Goal: Task Accomplishment & Management: Use online tool/utility

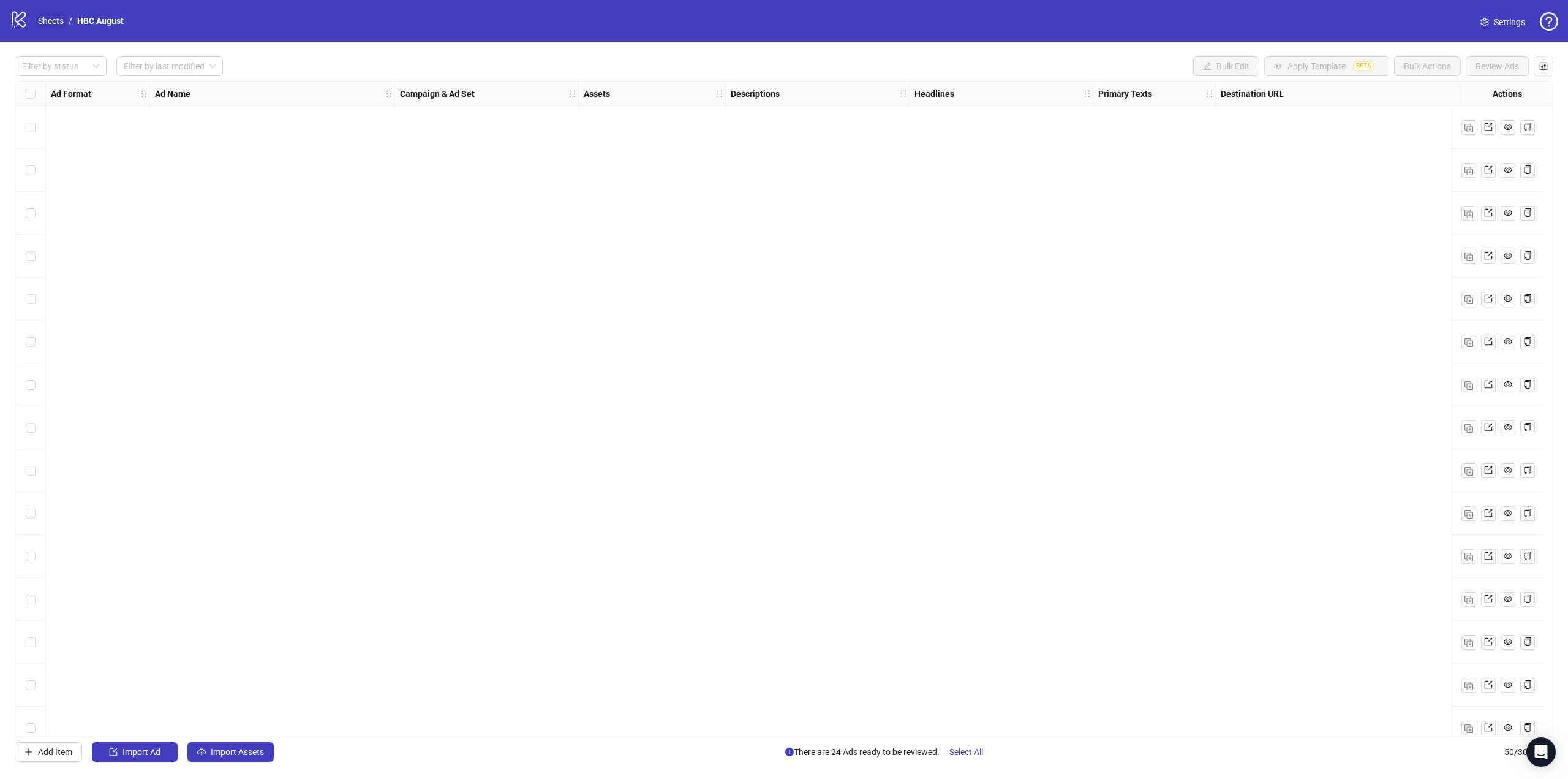
click at [43, 17] on link "Sheets" at bounding box center [51, 21] width 31 height 14
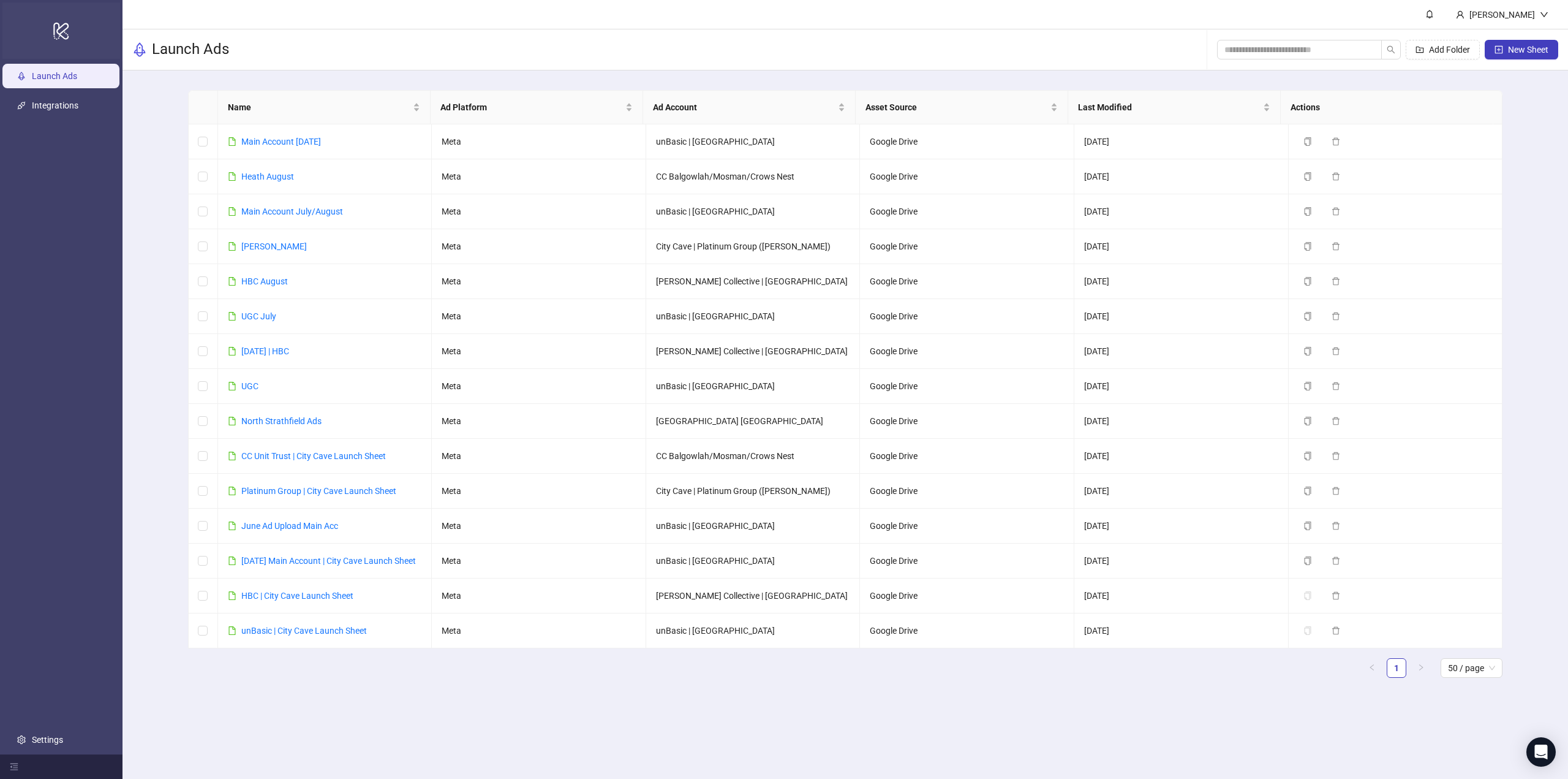
click at [52, 22] on div "logo/logo-mobile" at bounding box center [61, 31] width 118 height 56
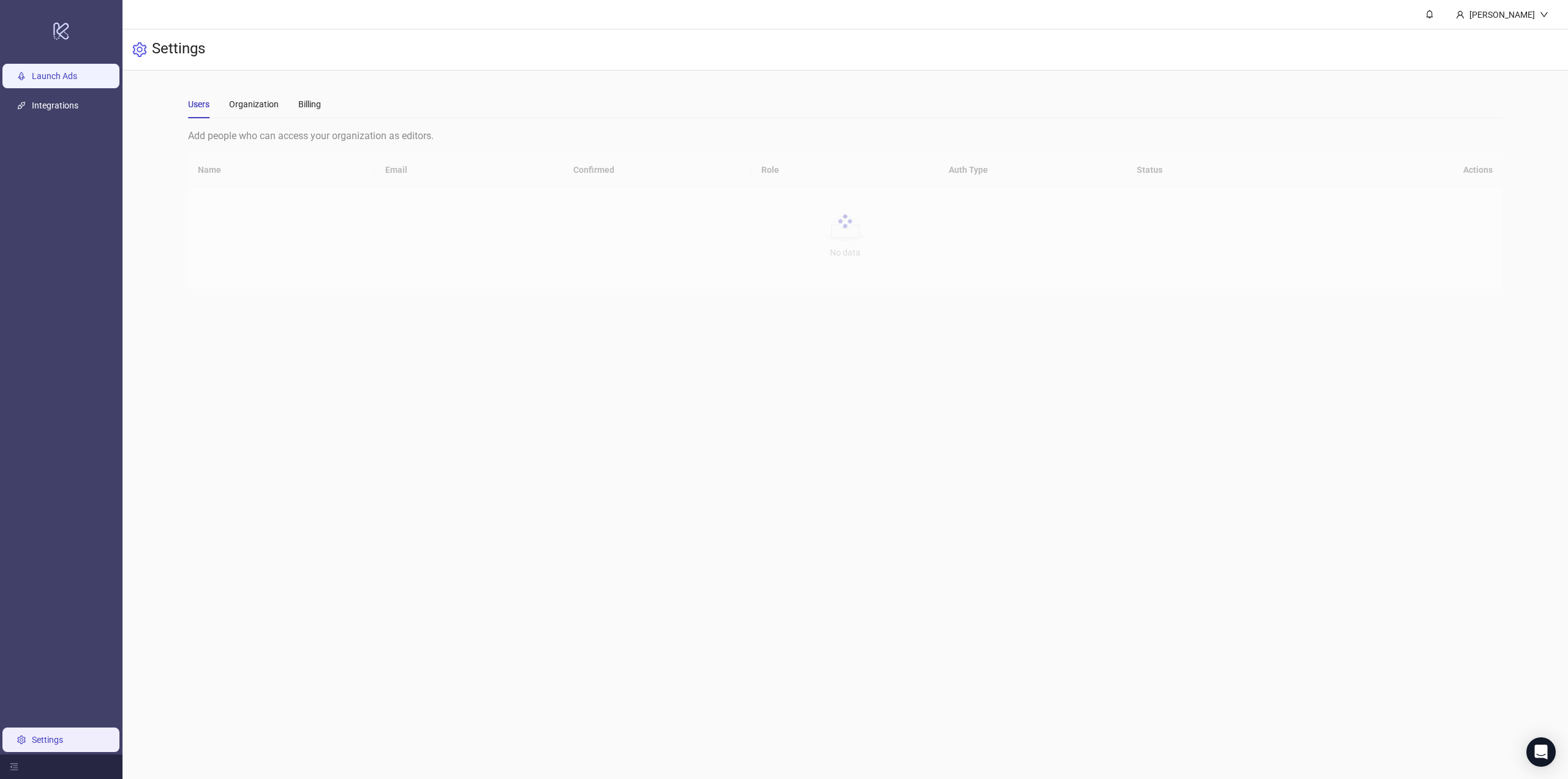
click at [77, 71] on link "Launch Ads" at bounding box center [54, 76] width 45 height 10
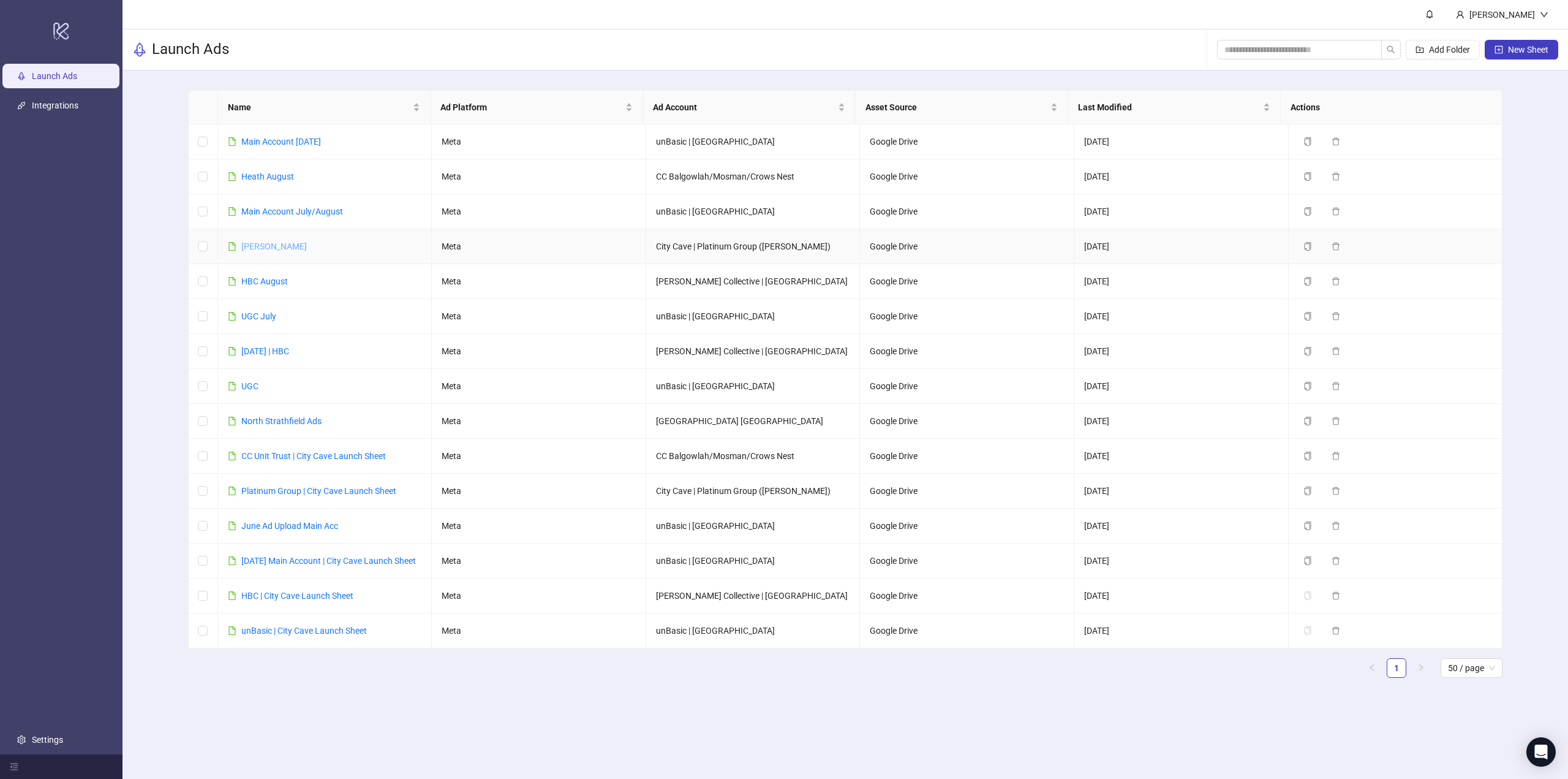
click at [254, 246] on link "[PERSON_NAME]" at bounding box center [274, 247] width 66 height 10
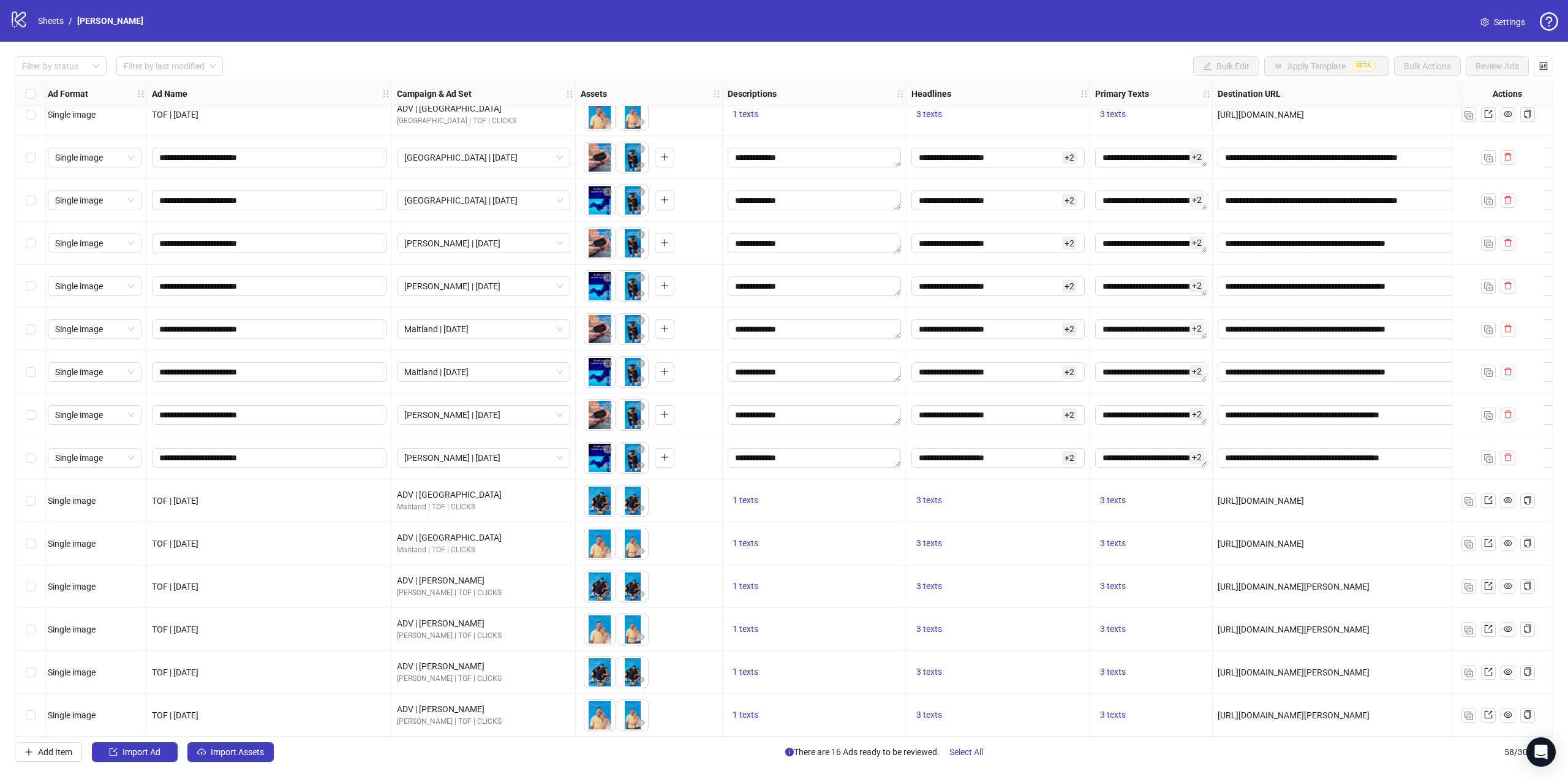
scroll to position [1862, 0]
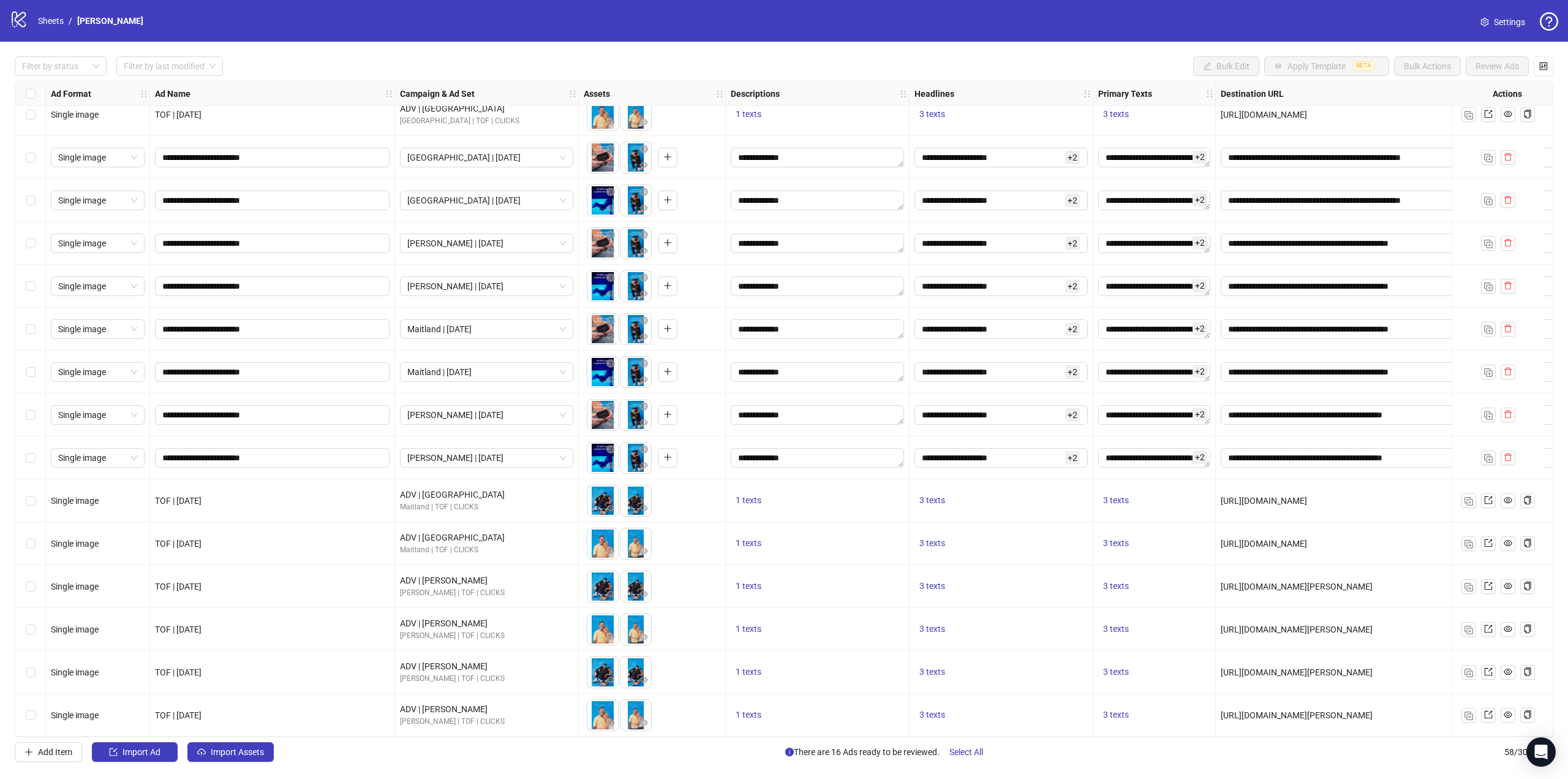
drag, startPoint x: 817, startPoint y: 291, endPoint x: 13, endPoint y: 706, distance: 904.8
click at [30, 158] on label "Select row 45" at bounding box center [31, 158] width 10 height 14
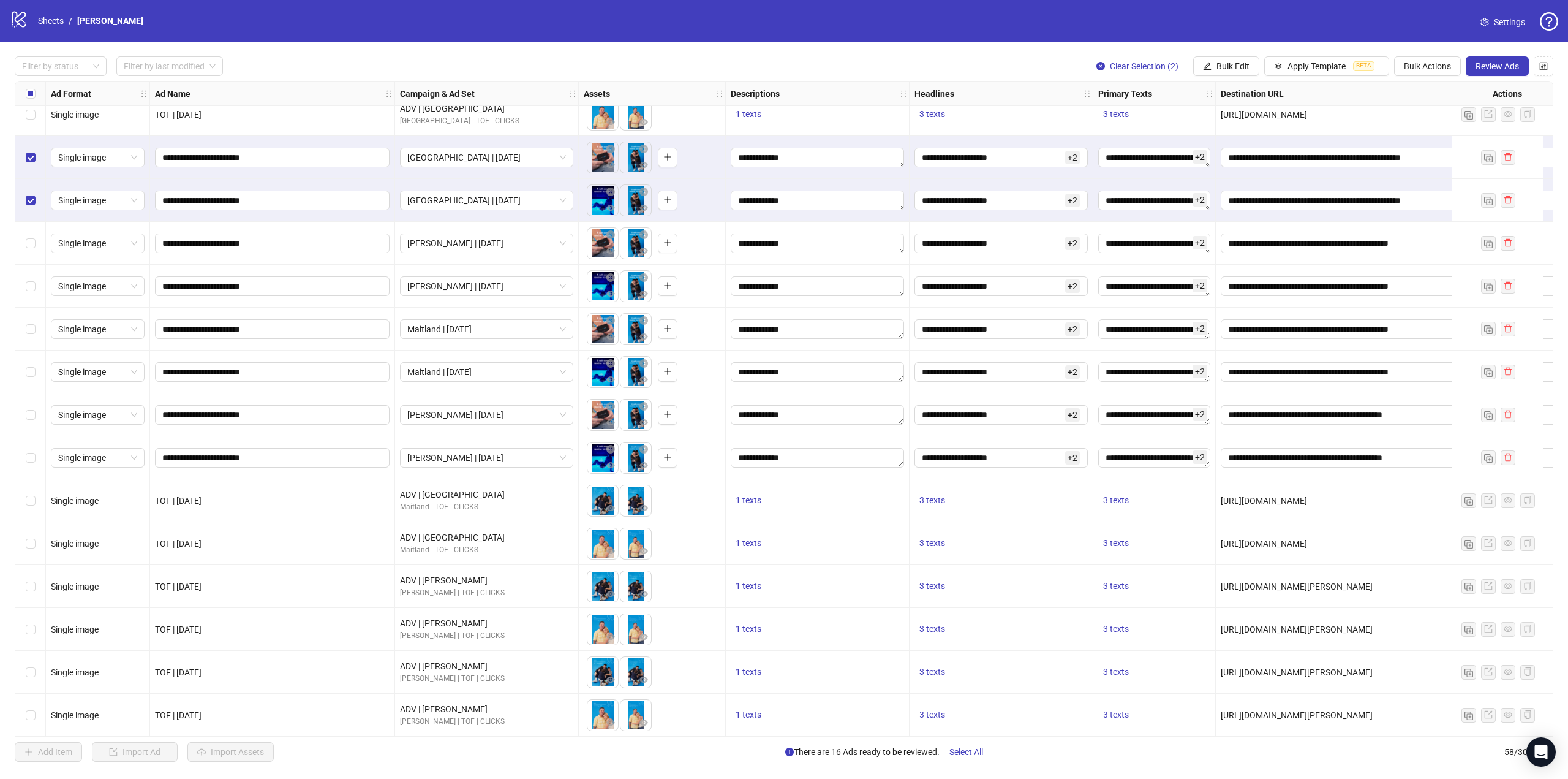
click at [39, 255] on div "Select row 47" at bounding box center [30, 243] width 31 height 43
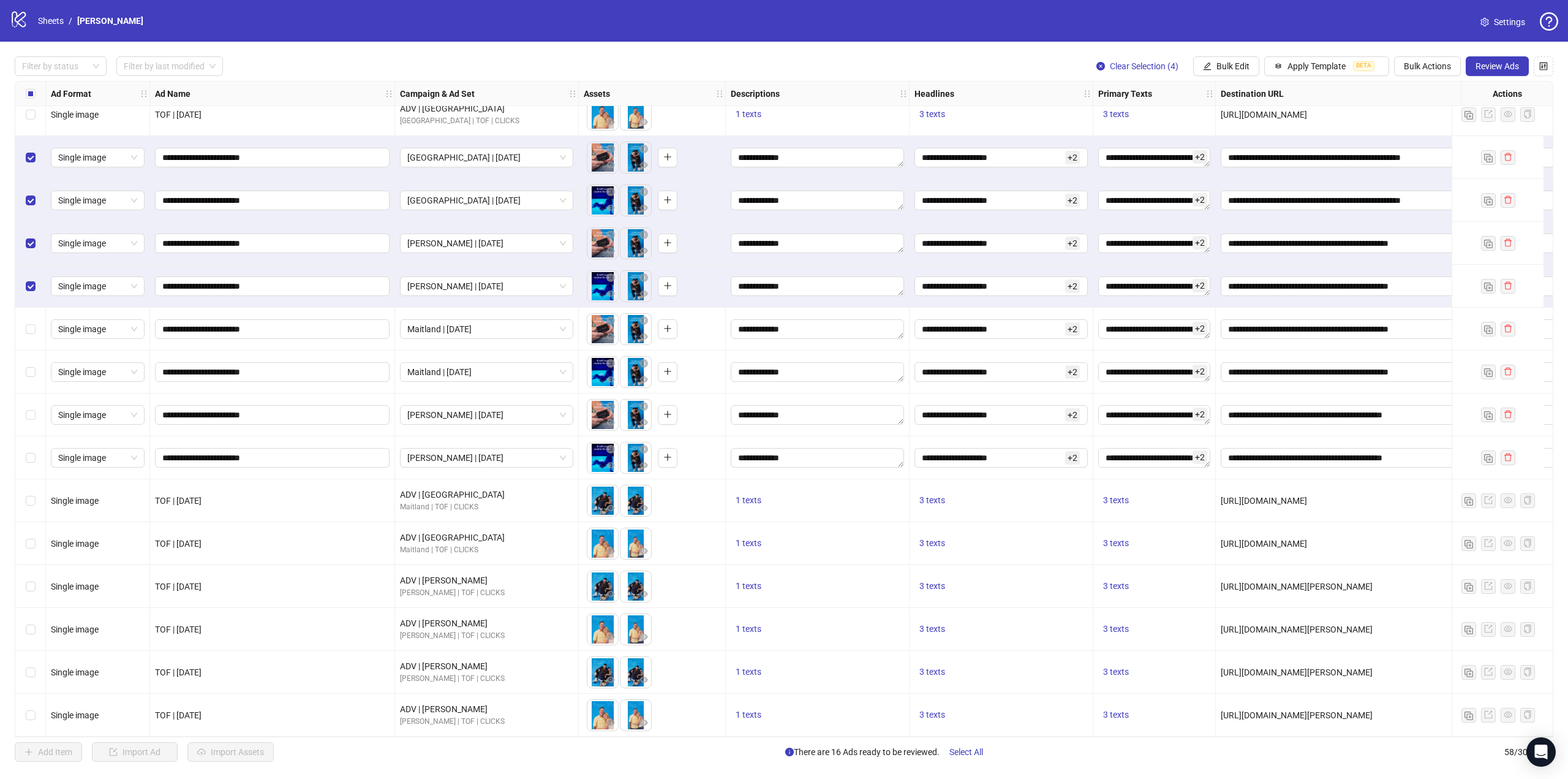
click at [44, 313] on div "Select row 49" at bounding box center [30, 329] width 31 height 43
click at [36, 371] on div "Select row 50" at bounding box center [30, 372] width 31 height 43
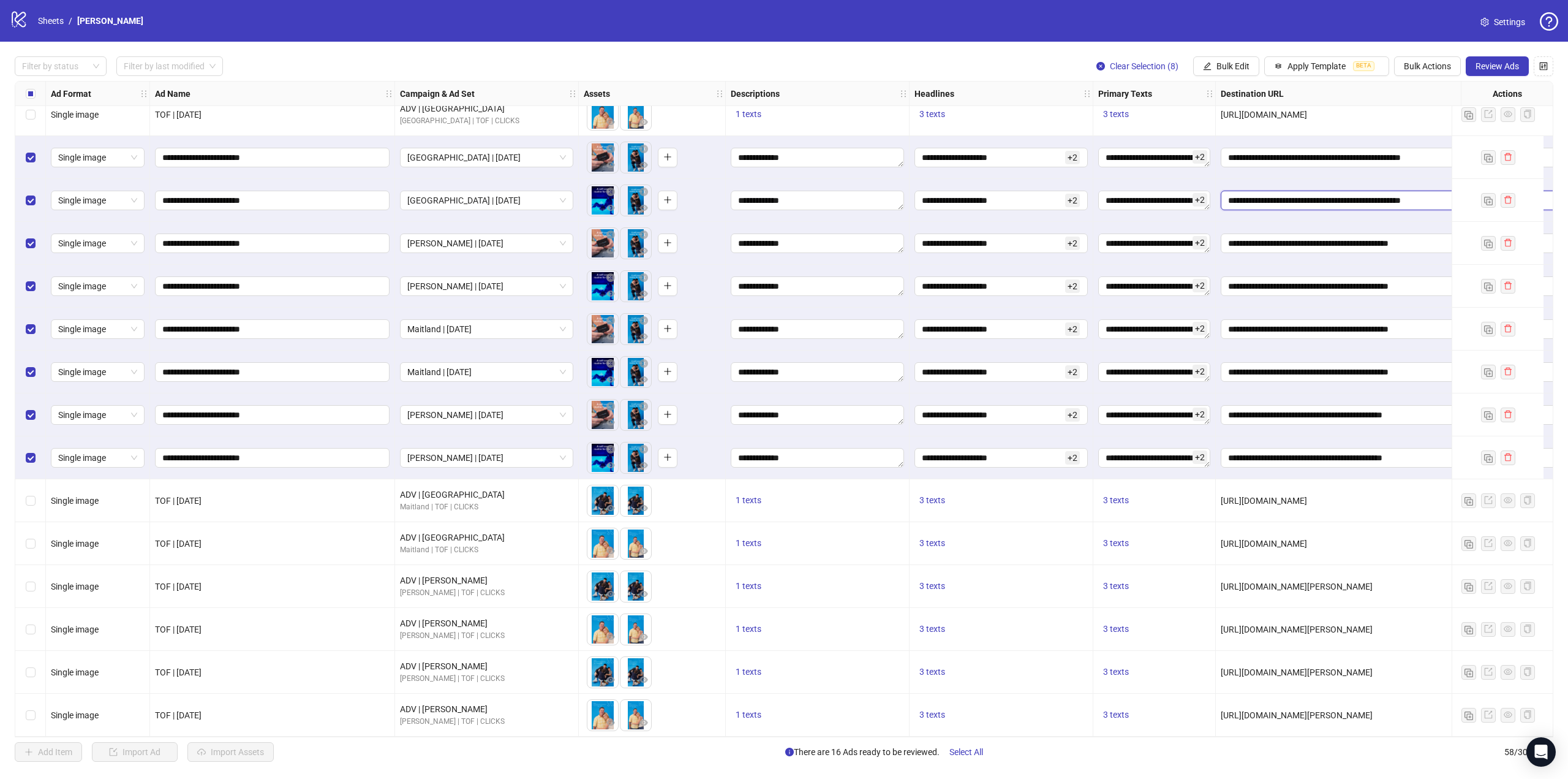
click at [1338, 196] on input "**********" at bounding box center [1430, 200] width 406 height 14
click at [721, 201] on div "To pick up a draggable item, press the space bar. While dragging, use the arrow…" at bounding box center [652, 200] width 147 height 43
click at [612, 205] on icon "eye" at bounding box center [610, 208] width 9 height 6
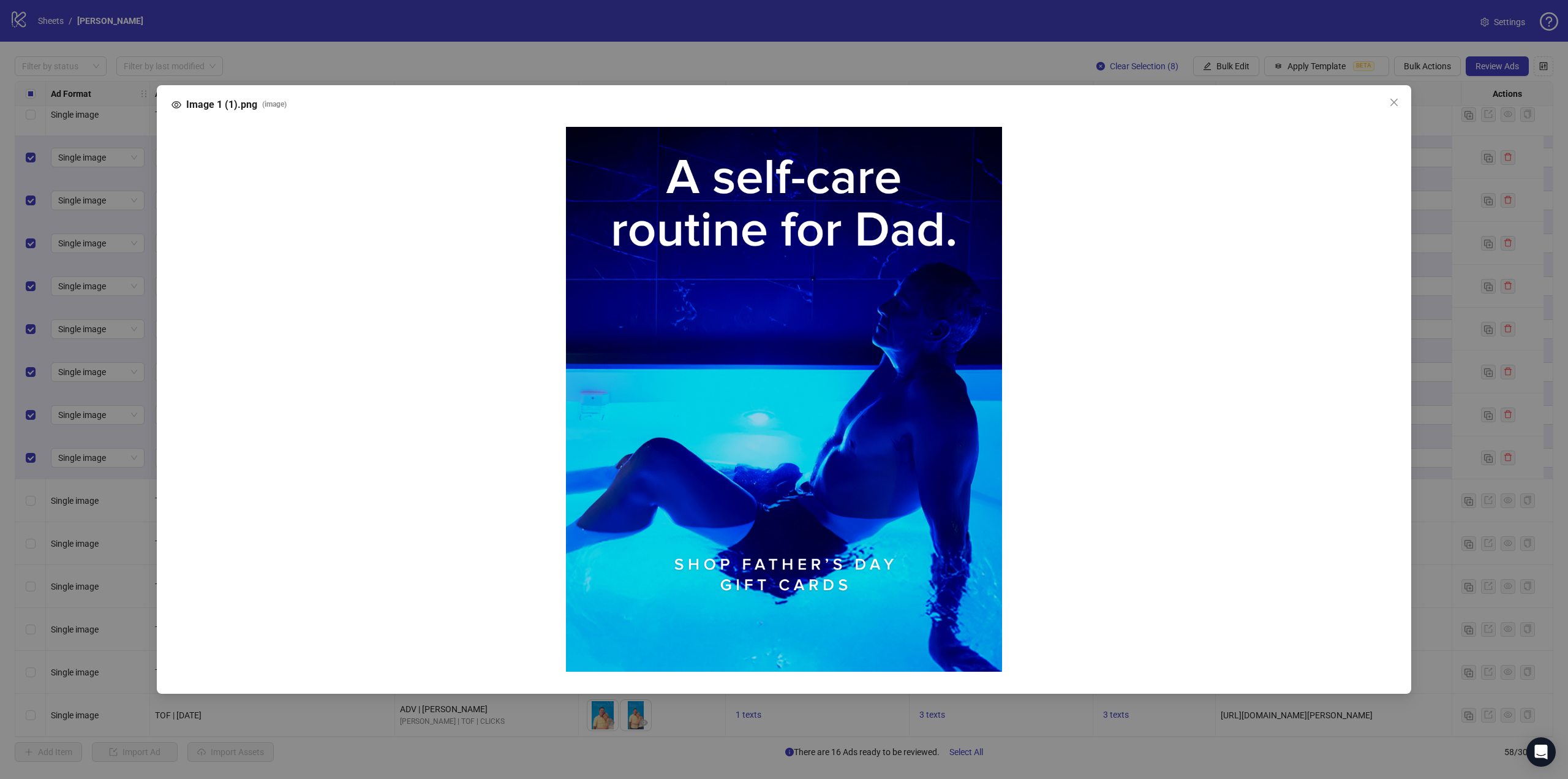
click at [615, 205] on div "Image 1 (1).png ( image )" at bounding box center [784, 389] width 1568 height 779
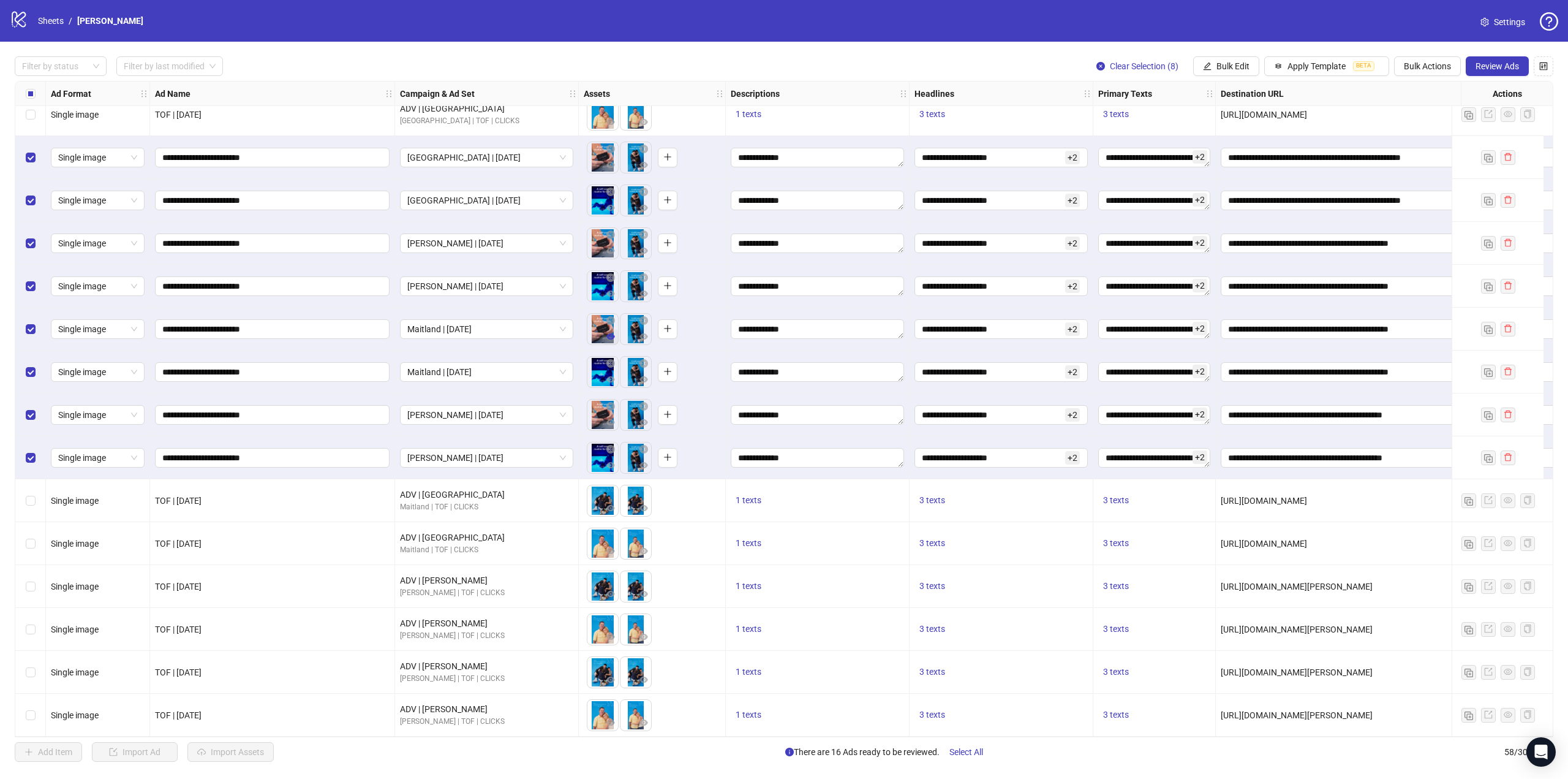
click at [607, 333] on icon "eye" at bounding box center [610, 337] width 9 height 6
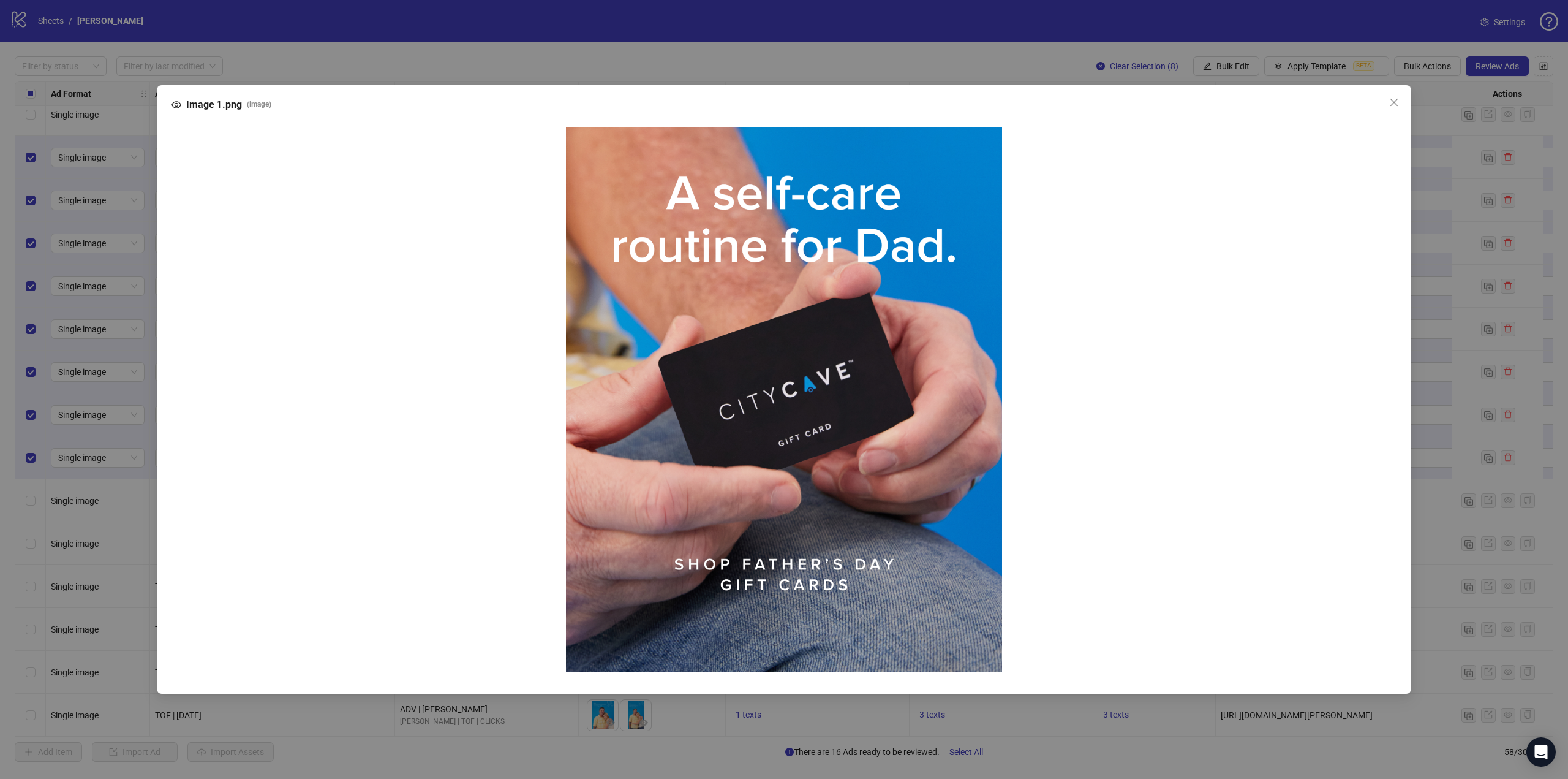
click at [794, 385] on img at bounding box center [784, 400] width 436 height 546
click at [720, 252] on div "Image 1.png ( image )" at bounding box center [784, 389] width 1568 height 779
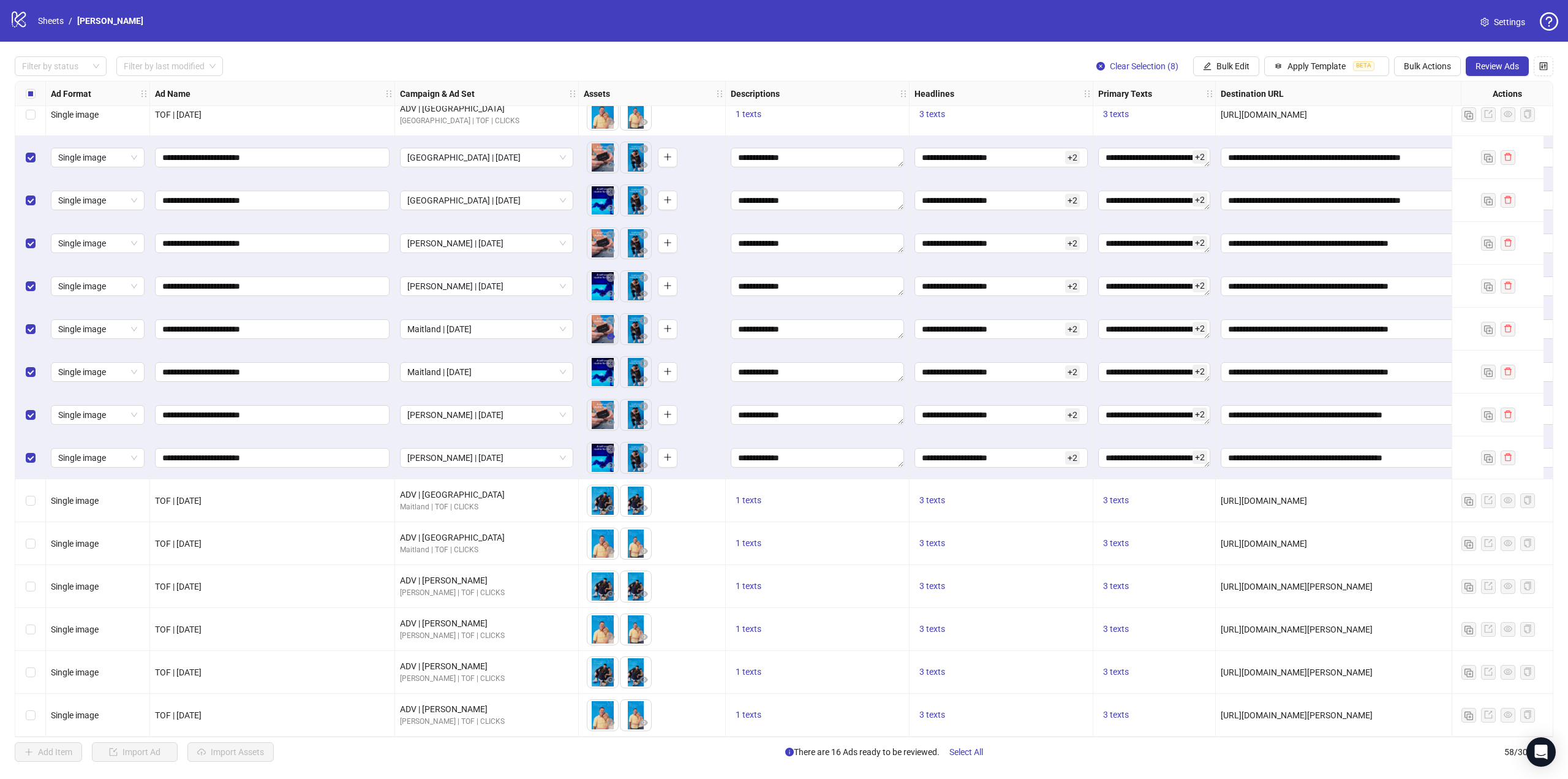
click at [606, 332] on icon "eye" at bounding box center [610, 337] width 9 height 9
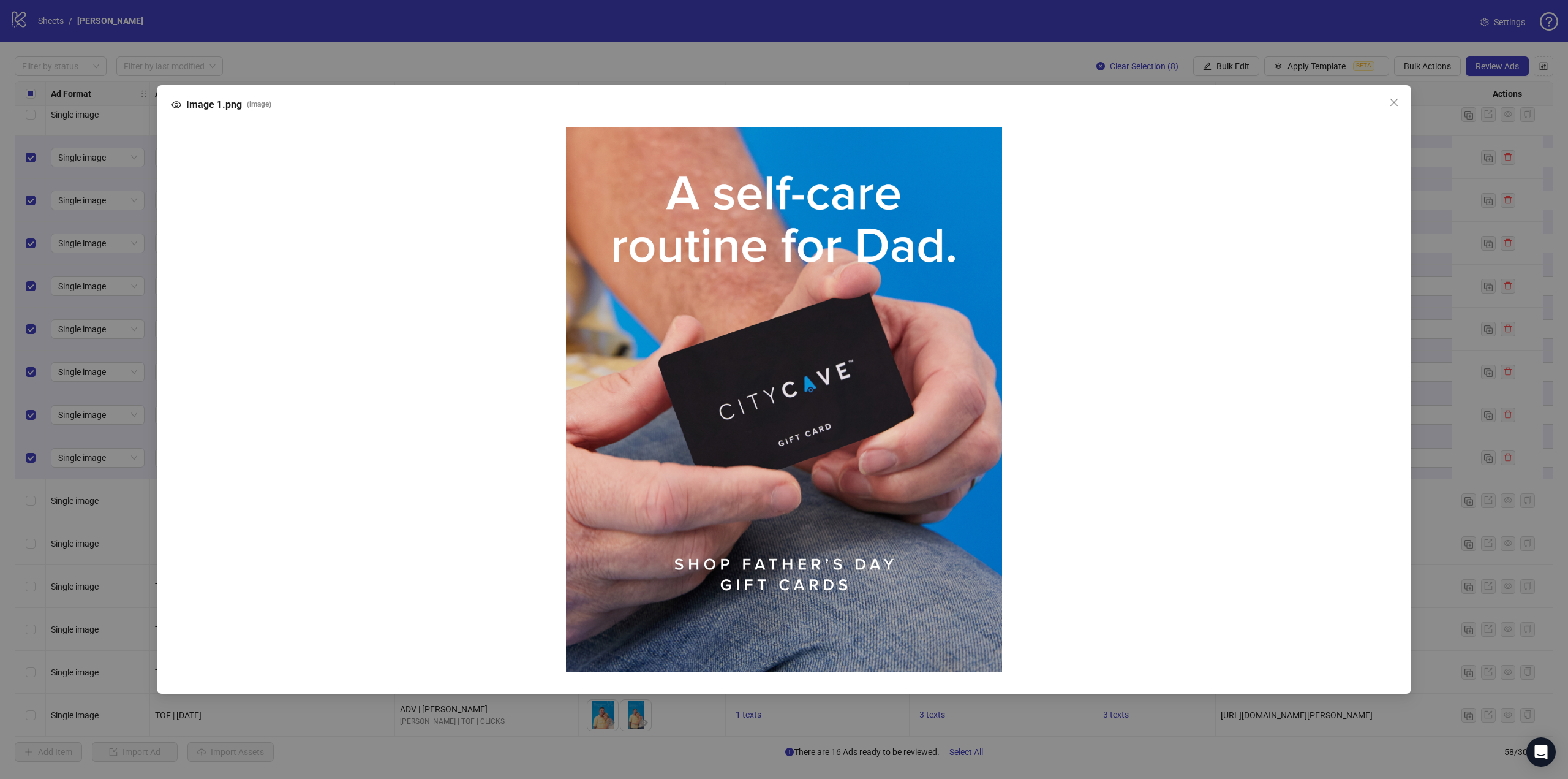
click at [94, 347] on div "Image 1.png ( image )" at bounding box center [784, 389] width 1568 height 779
click at [1396, 106] on button "Close" at bounding box center [1393, 102] width 19 height 19
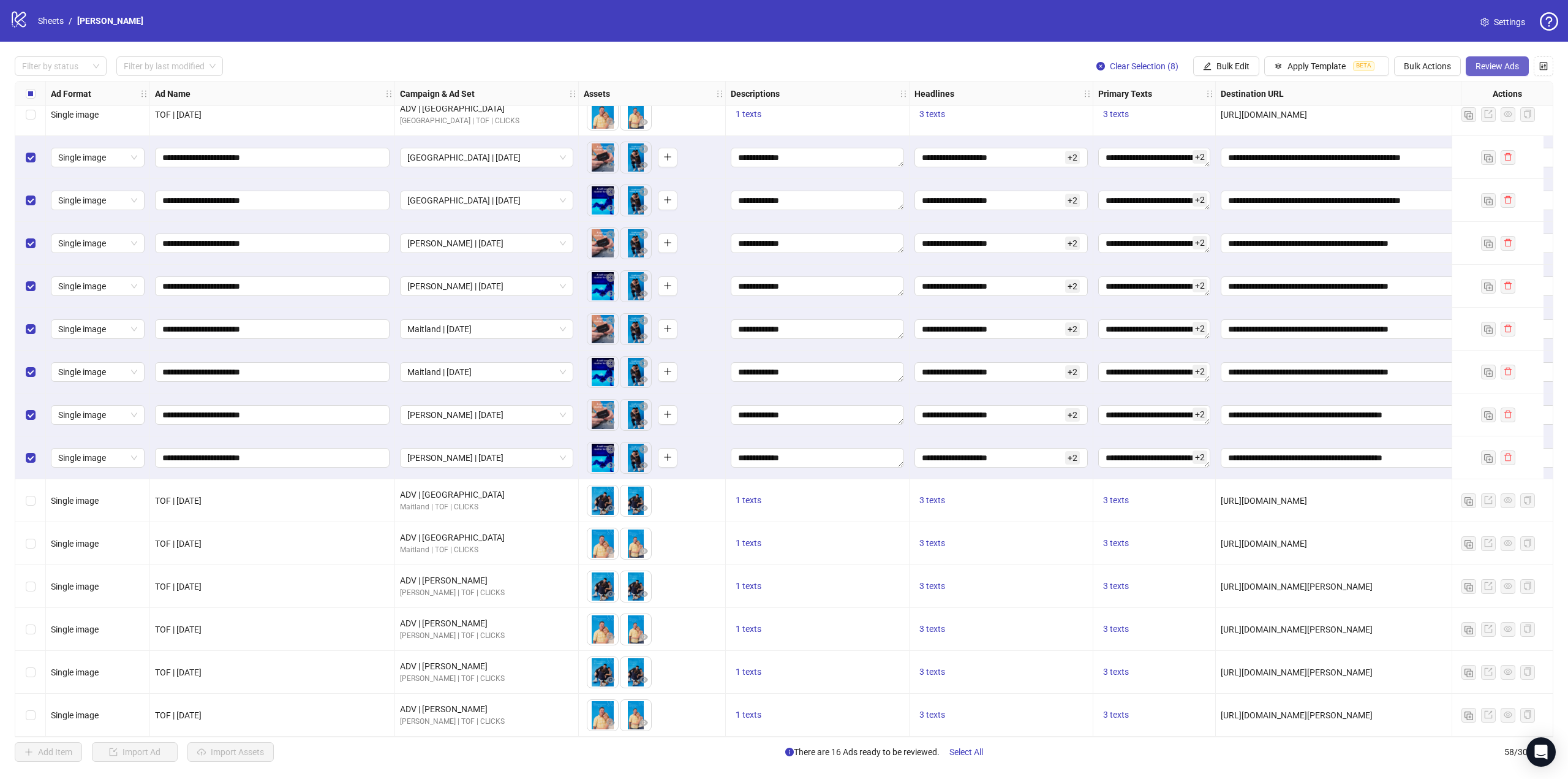
click at [1514, 64] on span "Review Ads" at bounding box center [1497, 66] width 44 height 10
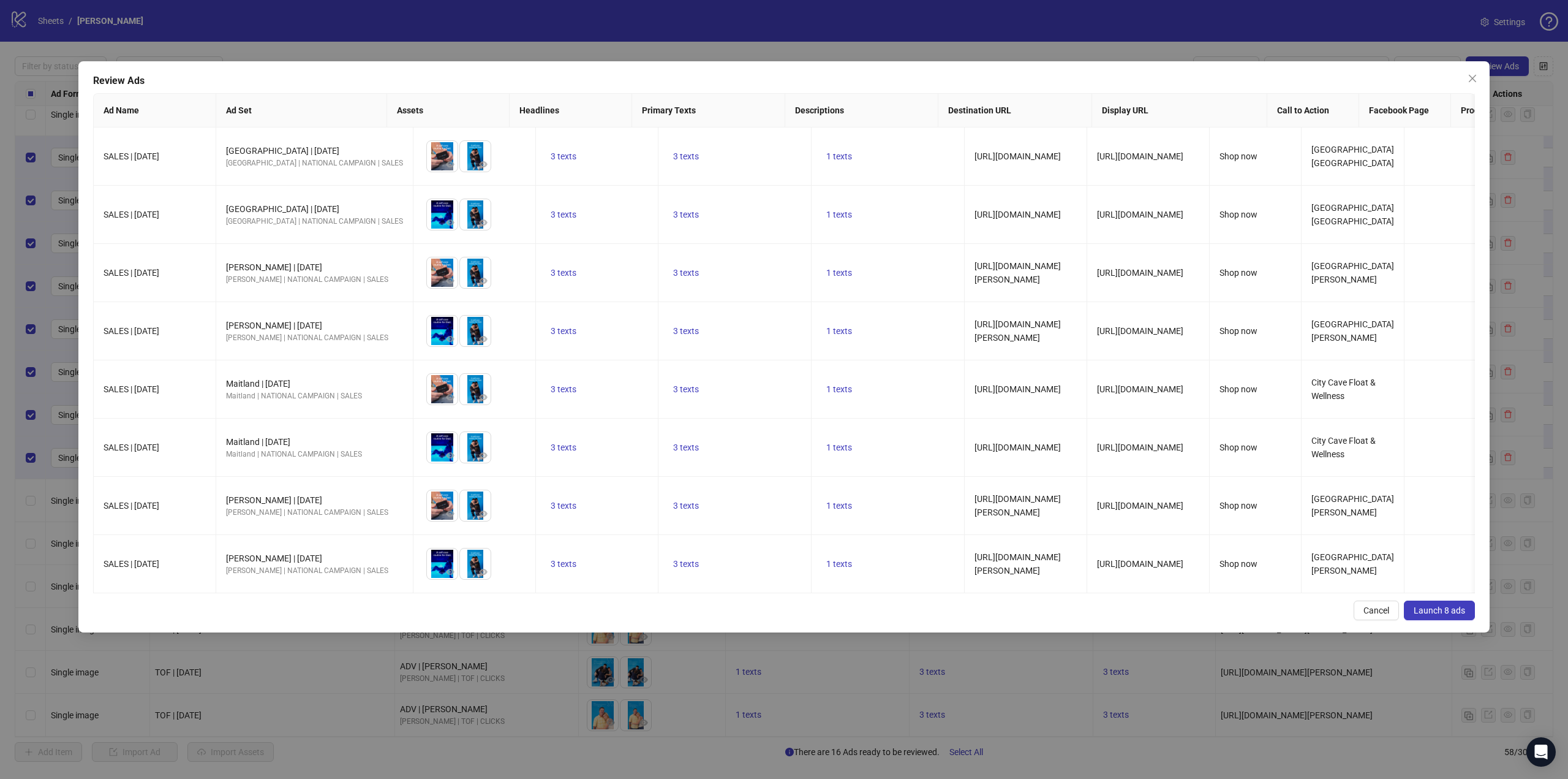
click at [1442, 614] on span "Launch 8 ads" at bounding box center [1439, 611] width 51 height 10
